Goal: Transaction & Acquisition: Download file/media

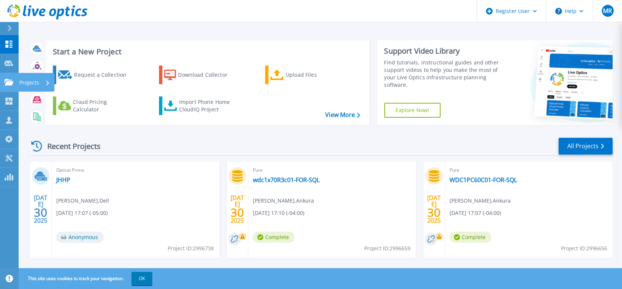
click at [35, 81] on p "Projects" at bounding box center [29, 82] width 20 height 19
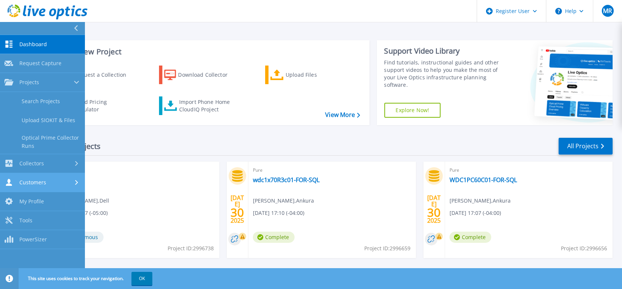
click at [42, 187] on link "Customers Customers" at bounding box center [42, 182] width 85 height 19
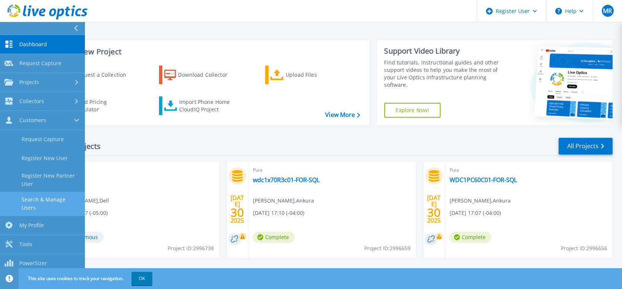
click at [47, 195] on link "Search & Manage Users" at bounding box center [42, 204] width 85 height 24
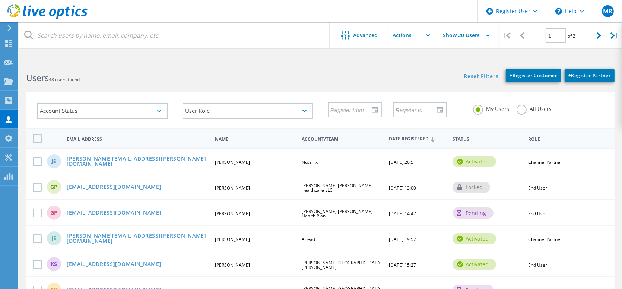
scroll to position [252, 0]
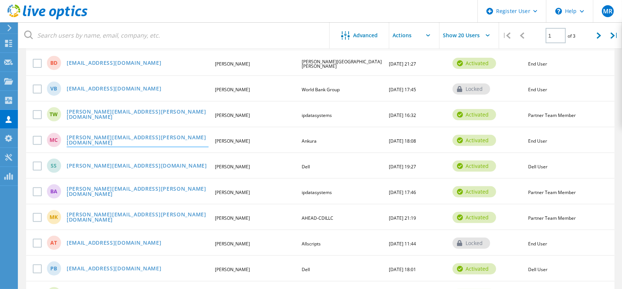
click at [138, 143] on link "[PERSON_NAME][EMAIL_ADDRESS][PERSON_NAME][DOMAIN_NAME]" at bounding box center [138, 141] width 142 height 12
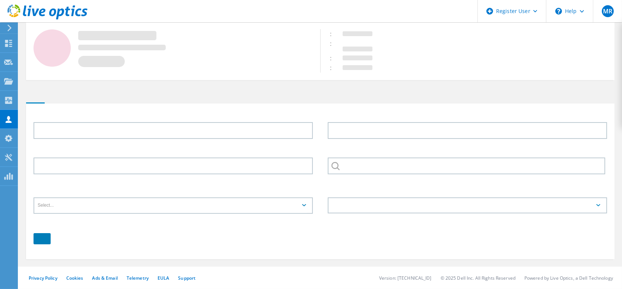
type input "[PERSON_NAME]"
type input "Ankura"
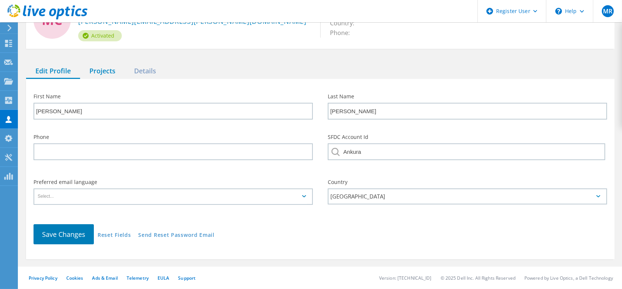
click at [96, 74] on div "Projects" at bounding box center [102, 71] width 45 height 15
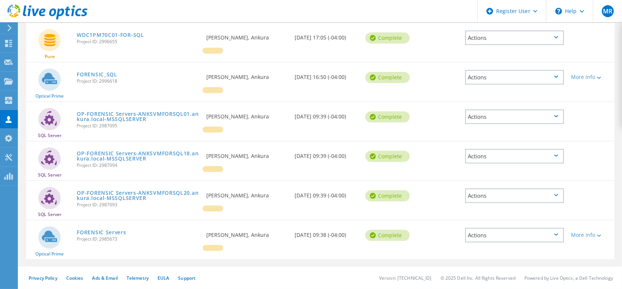
scroll to position [0, 0]
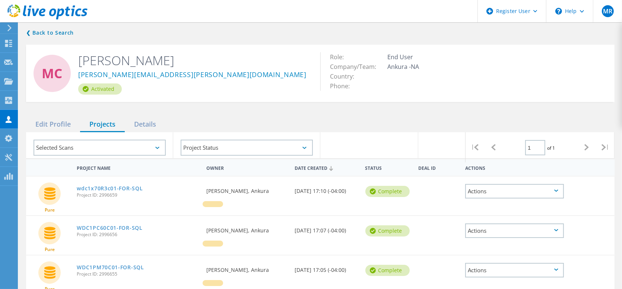
click at [501, 194] on div "Actions" at bounding box center [514, 191] width 98 height 15
click at [490, 191] on div "Download PPT" at bounding box center [514, 191] width 97 height 12
click at [487, 233] on div "Actions" at bounding box center [514, 230] width 98 height 15
click at [494, 229] on div "Download PPT" at bounding box center [514, 231] width 97 height 12
click at [495, 272] on div "Actions" at bounding box center [514, 270] width 98 height 15
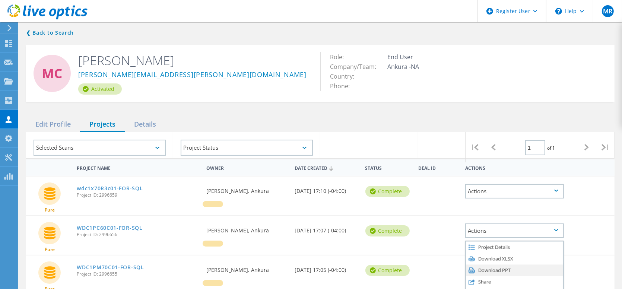
click at [494, 272] on div "Download PPT" at bounding box center [514, 270] width 97 height 12
